Goal: Communication & Community: Participate in discussion

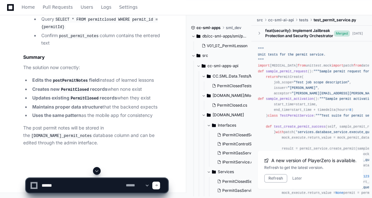
scroll to position [5516, 0]
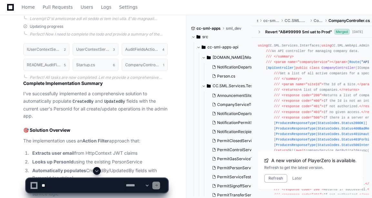
scroll to position [2368, 0]
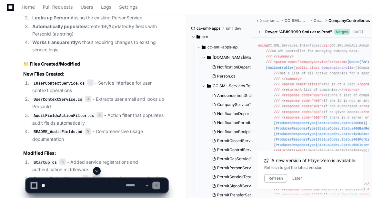
click at [37, 97] on code "UserContextService.cs" at bounding box center [57, 100] width 51 height 6
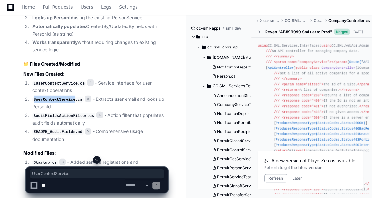
click at [37, 97] on code "UserContextService.cs" at bounding box center [57, 100] width 51 height 6
copy code "UserContextService"
click at [92, 181] on textarea at bounding box center [82, 185] width 84 height 14
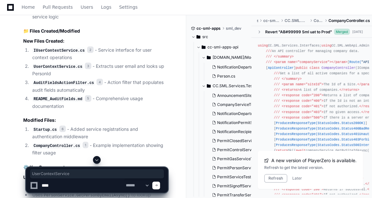
scroll to position [2409, 0]
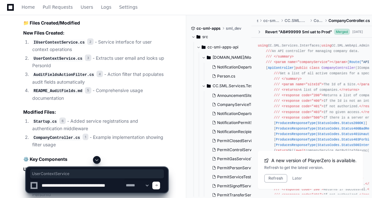
type textarea "**********"
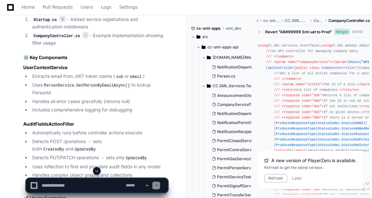
scroll to position [2704, 0]
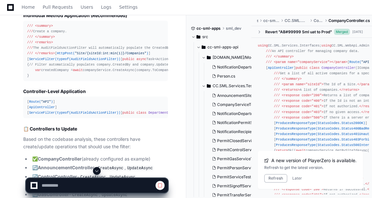
click at [95, 172] on span at bounding box center [96, 170] width 5 height 5
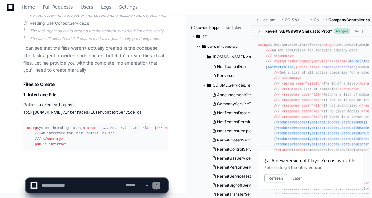
scroll to position [3584, 0]
click at [293, 178] on button "Later" at bounding box center [298, 178] width 10 height 5
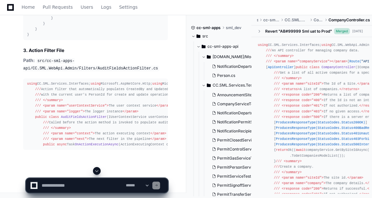
scroll to position [4241, 0]
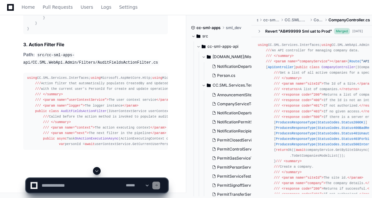
click at [96, 173] on button at bounding box center [97, 171] width 8 height 8
click at [100, 168] on button at bounding box center [97, 171] width 8 height 8
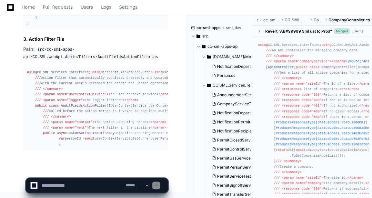
scroll to position [4257, 0]
click at [95, 170] on span at bounding box center [96, 170] width 5 height 5
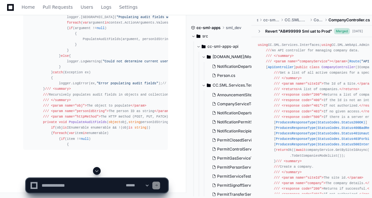
scroll to position [4518, 0]
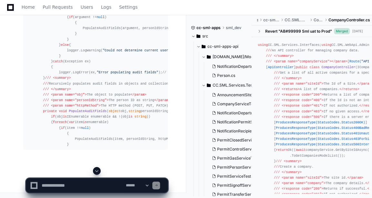
click at [97, 170] on span at bounding box center [96, 170] width 5 height 5
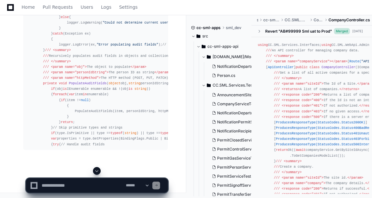
scroll to position [4617, 0]
